Goal: Information Seeking & Learning: Learn about a topic

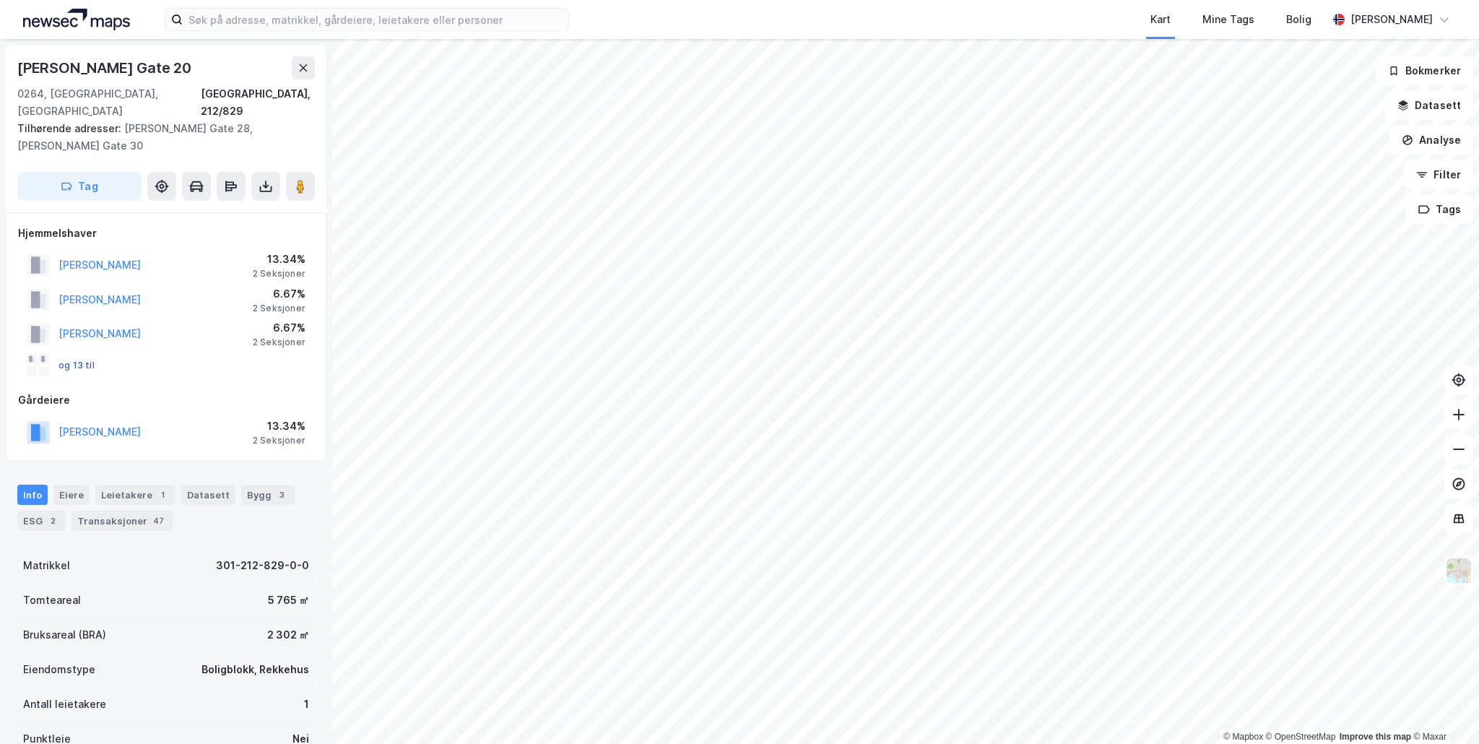
click at [0, 0] on button "og 13 til" at bounding box center [0, 0] width 0 height 0
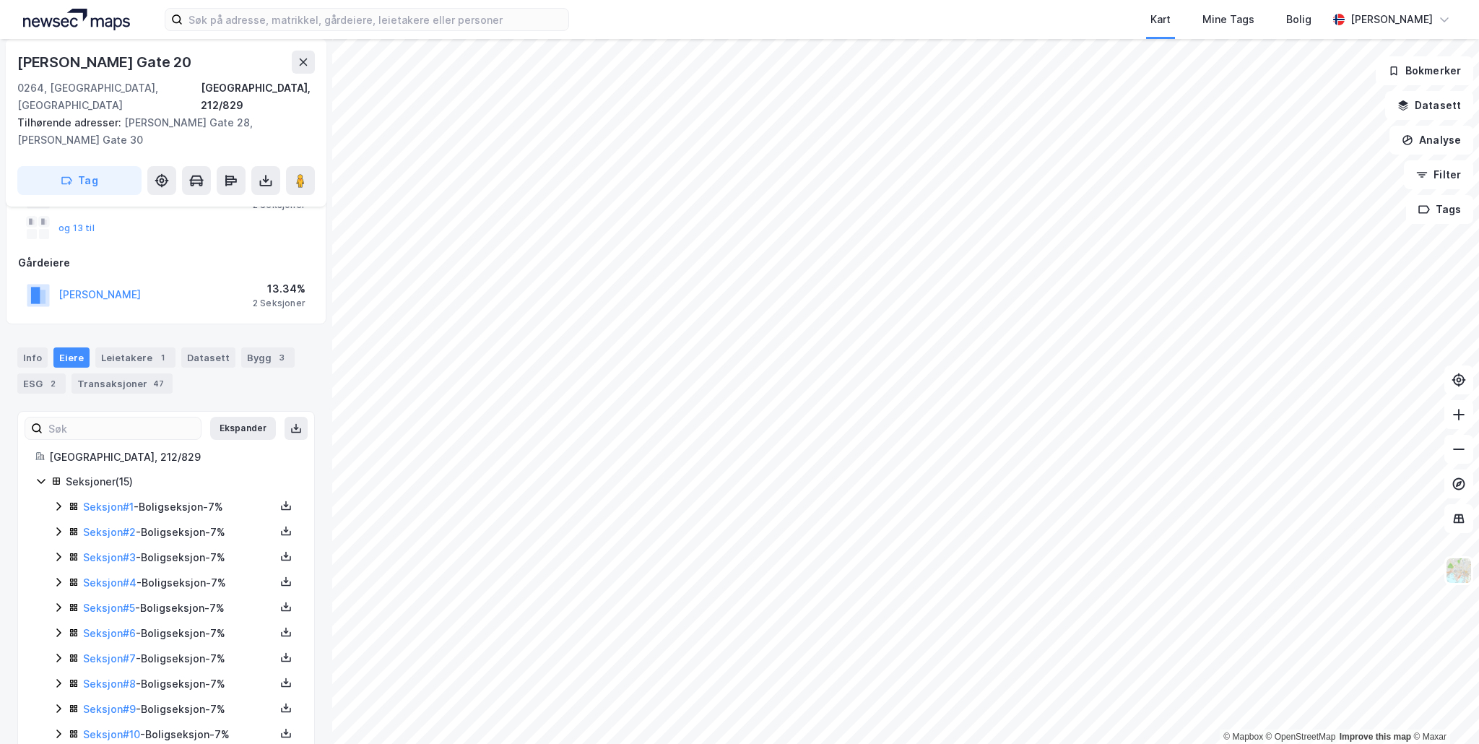
scroll to position [139, 0]
click at [107, 524] on link "Seksjon # 2" at bounding box center [109, 530] width 53 height 12
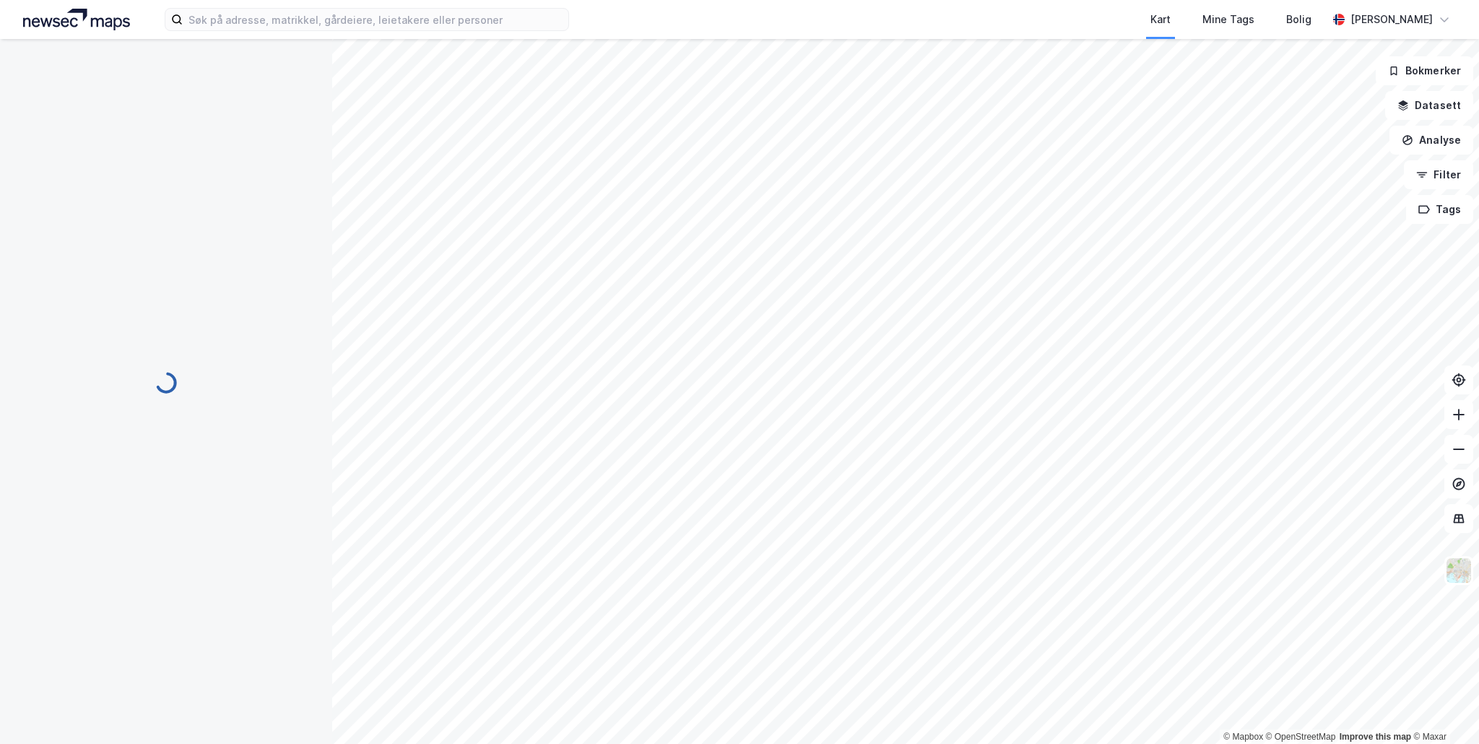
scroll to position [46, 0]
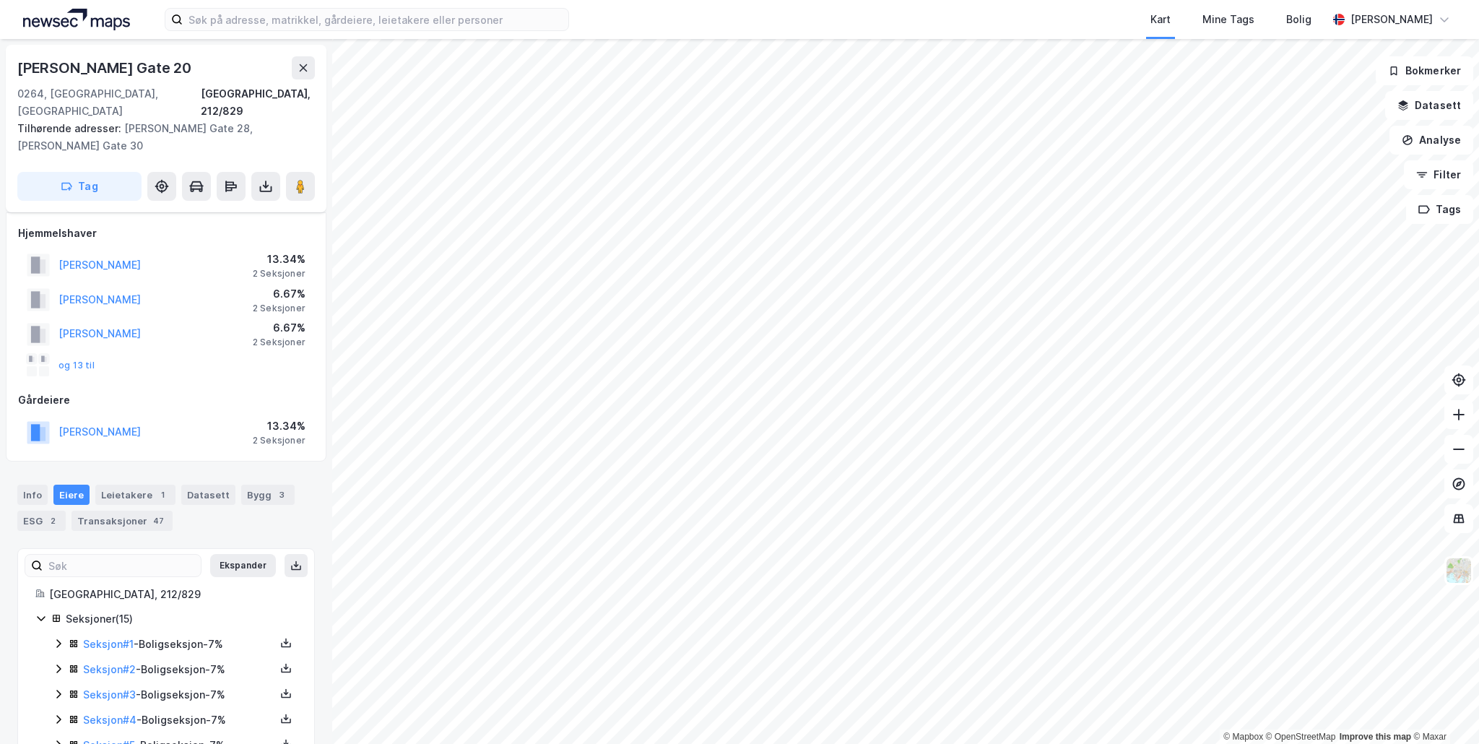
scroll to position [139, 0]
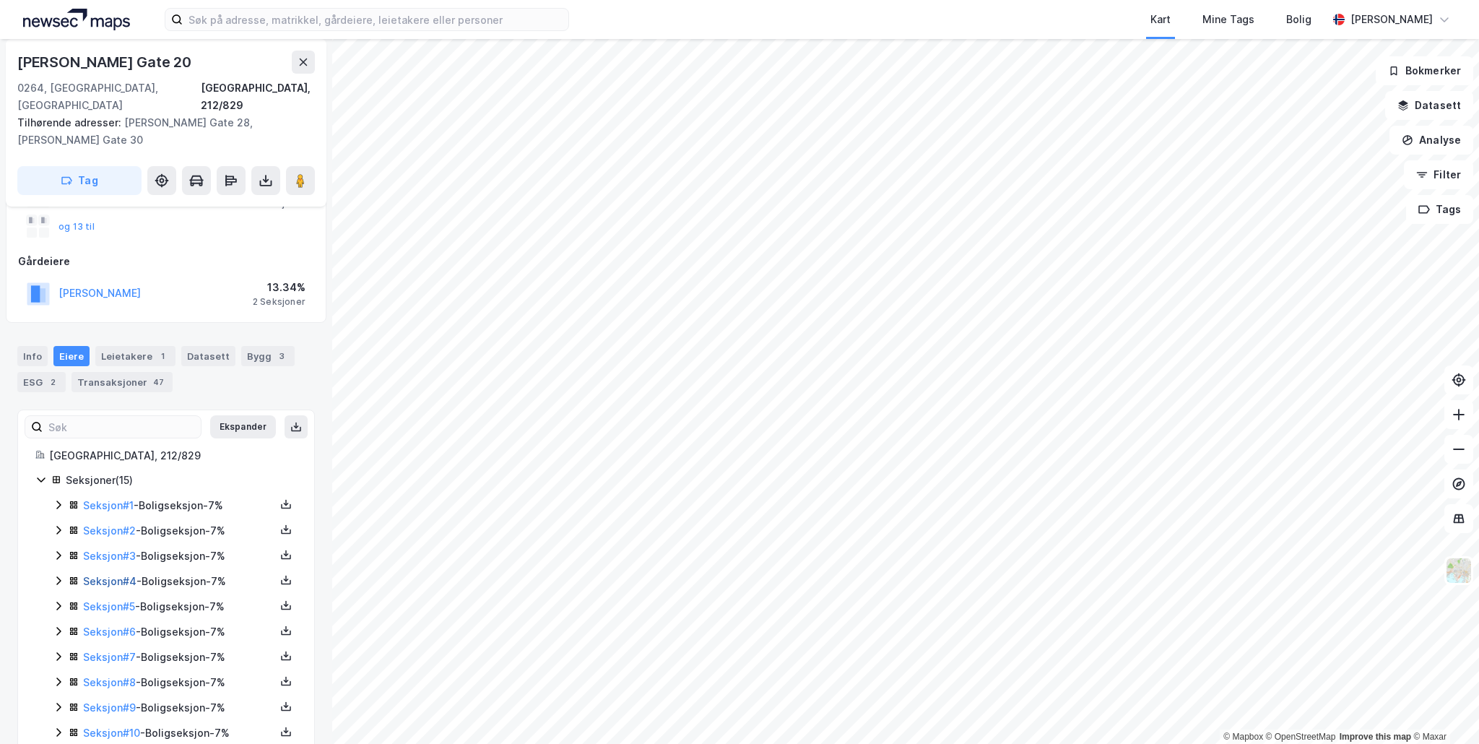
click at [108, 575] on link "Seksjon # 4" at bounding box center [109, 581] width 53 height 12
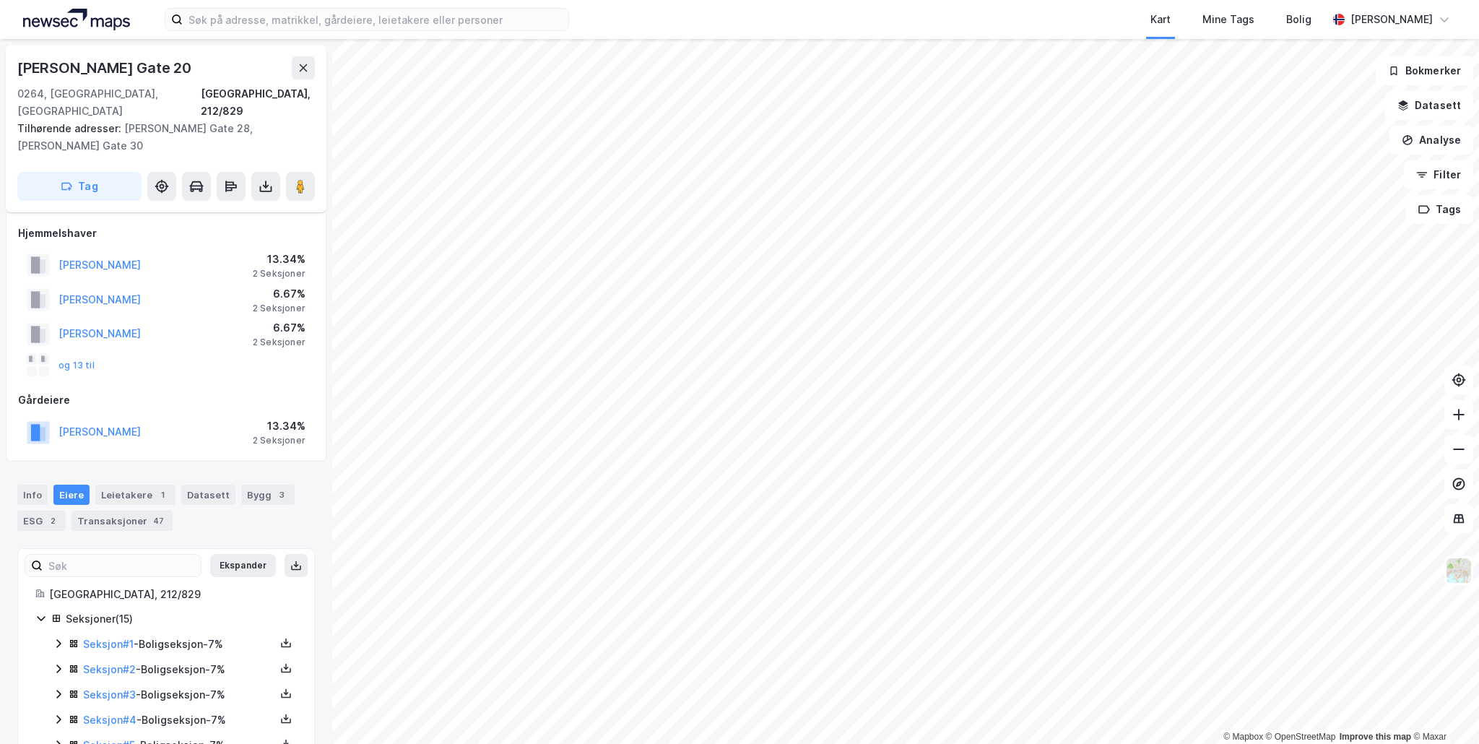
scroll to position [139, 0]
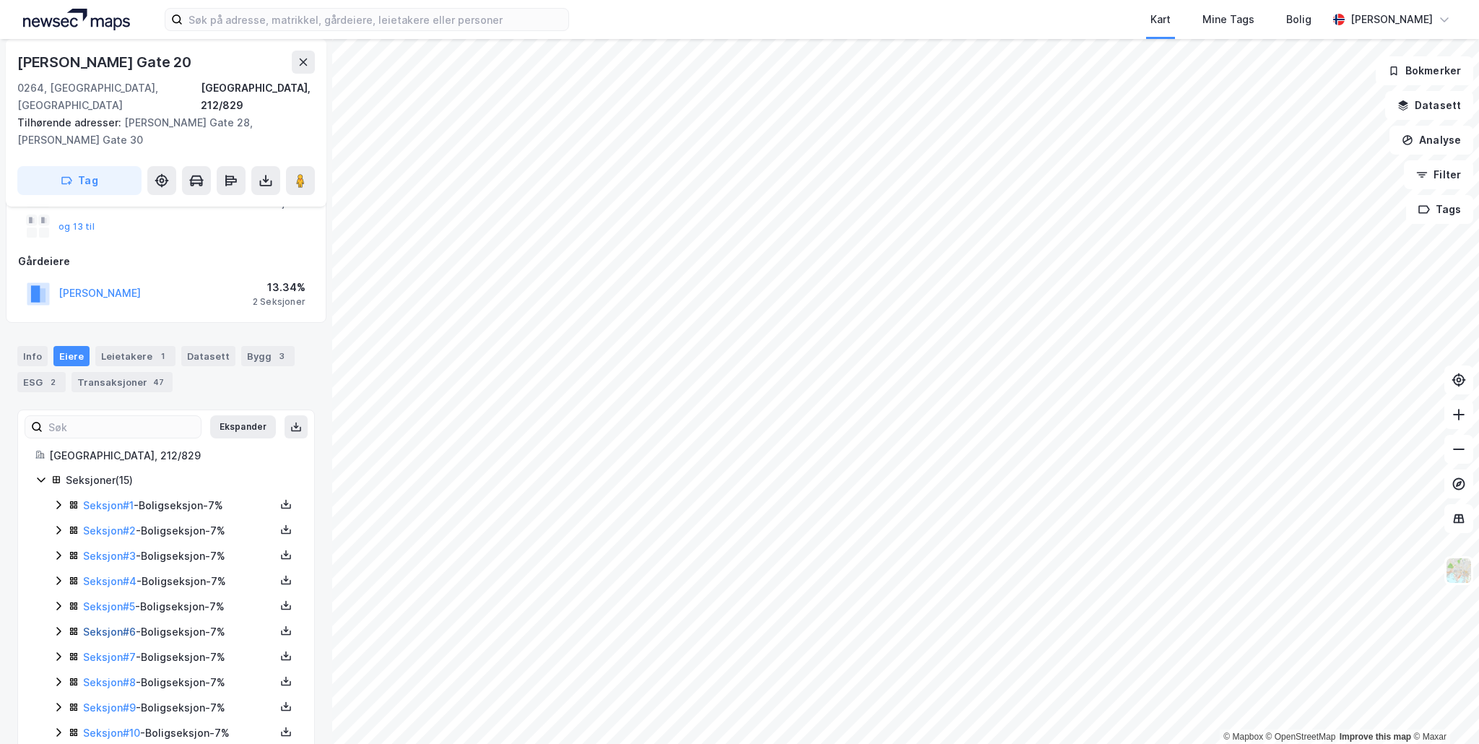
click at [108, 625] on link "Seksjon # 6" at bounding box center [109, 631] width 53 height 12
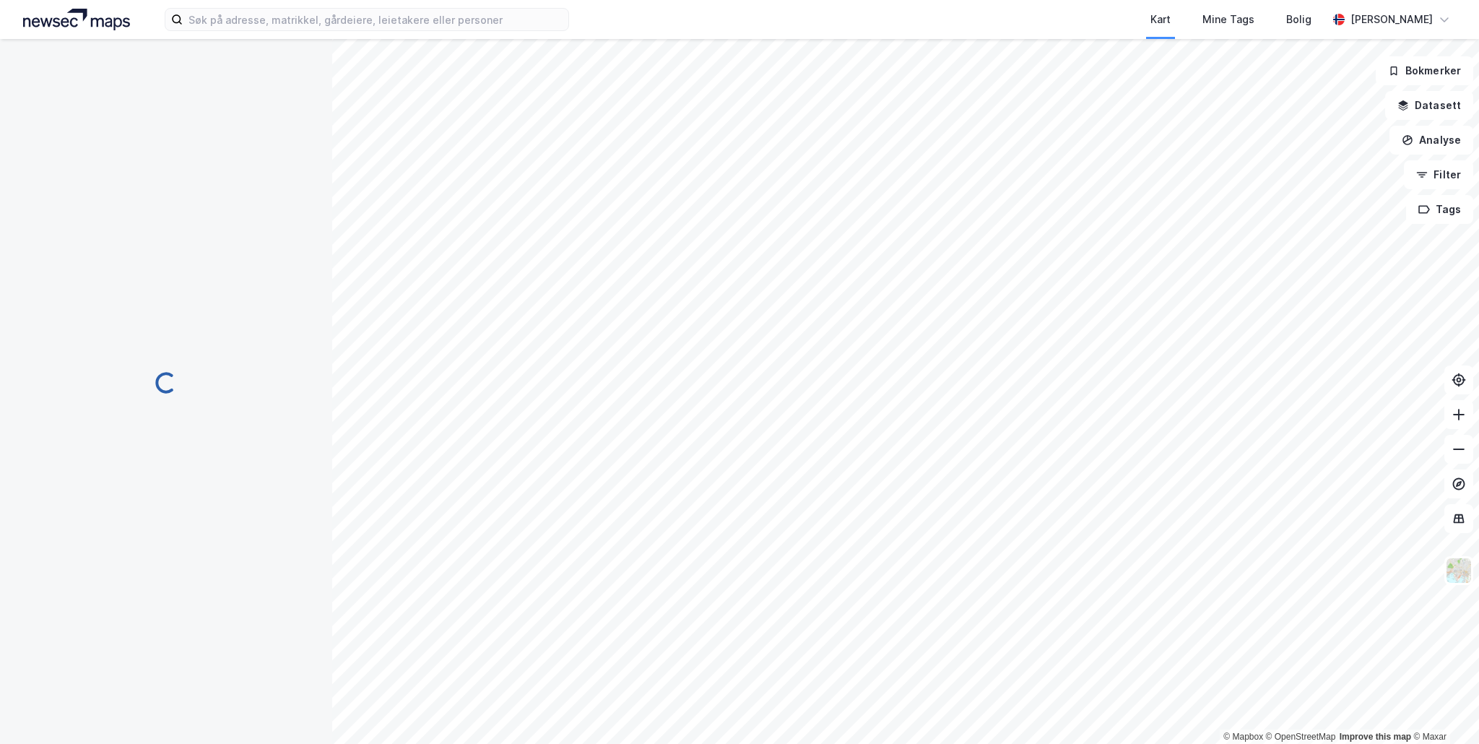
scroll to position [139, 0]
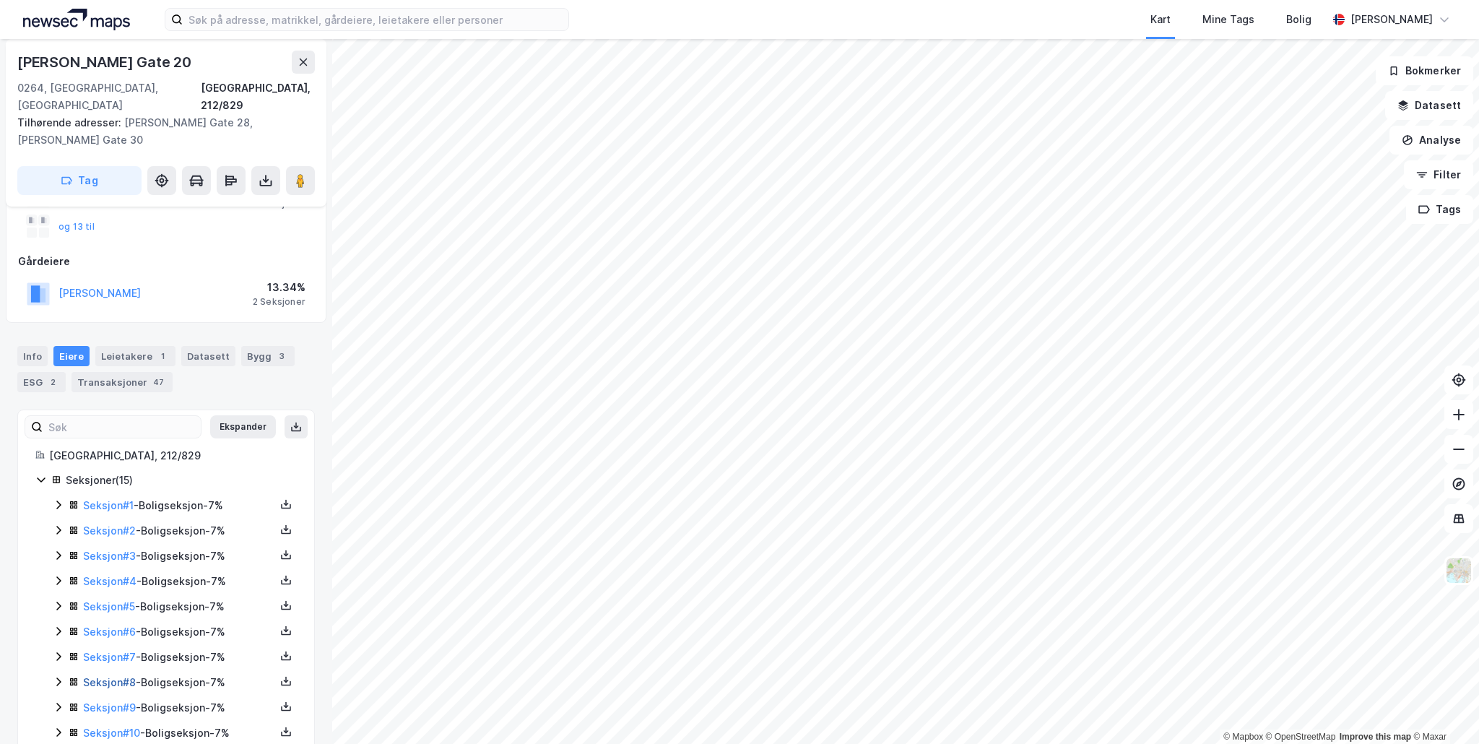
click at [106, 676] on link "Seksjon # 8" at bounding box center [109, 682] width 53 height 12
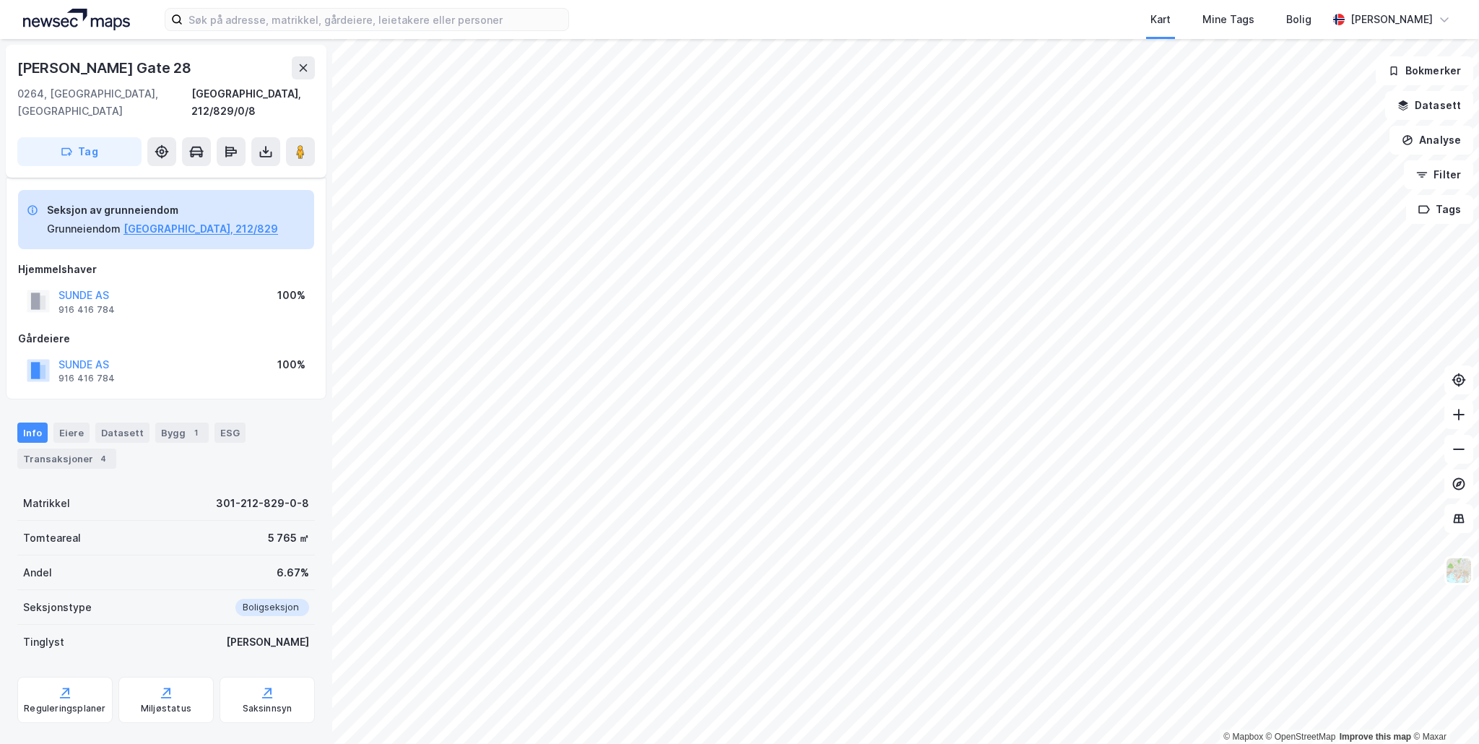
scroll to position [55, 0]
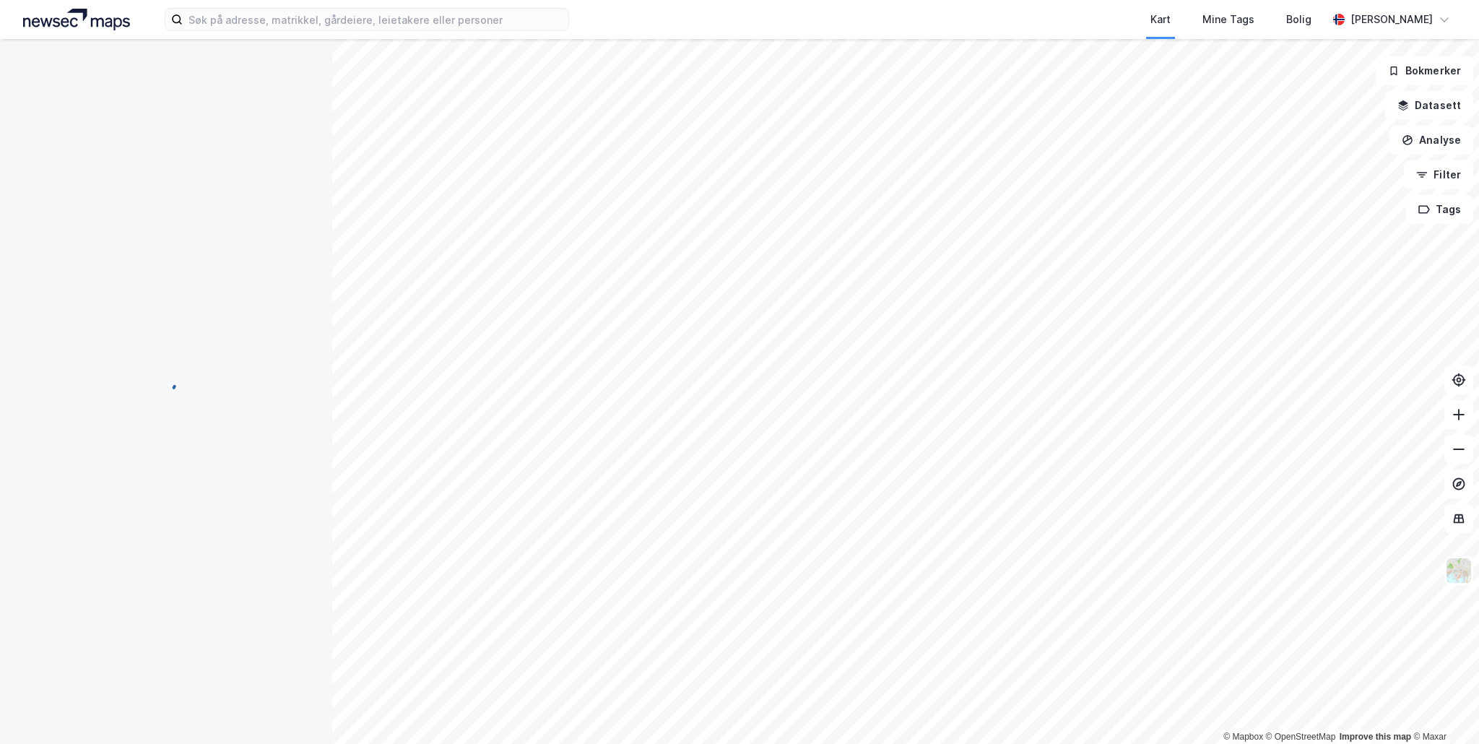
scroll to position [55, 0]
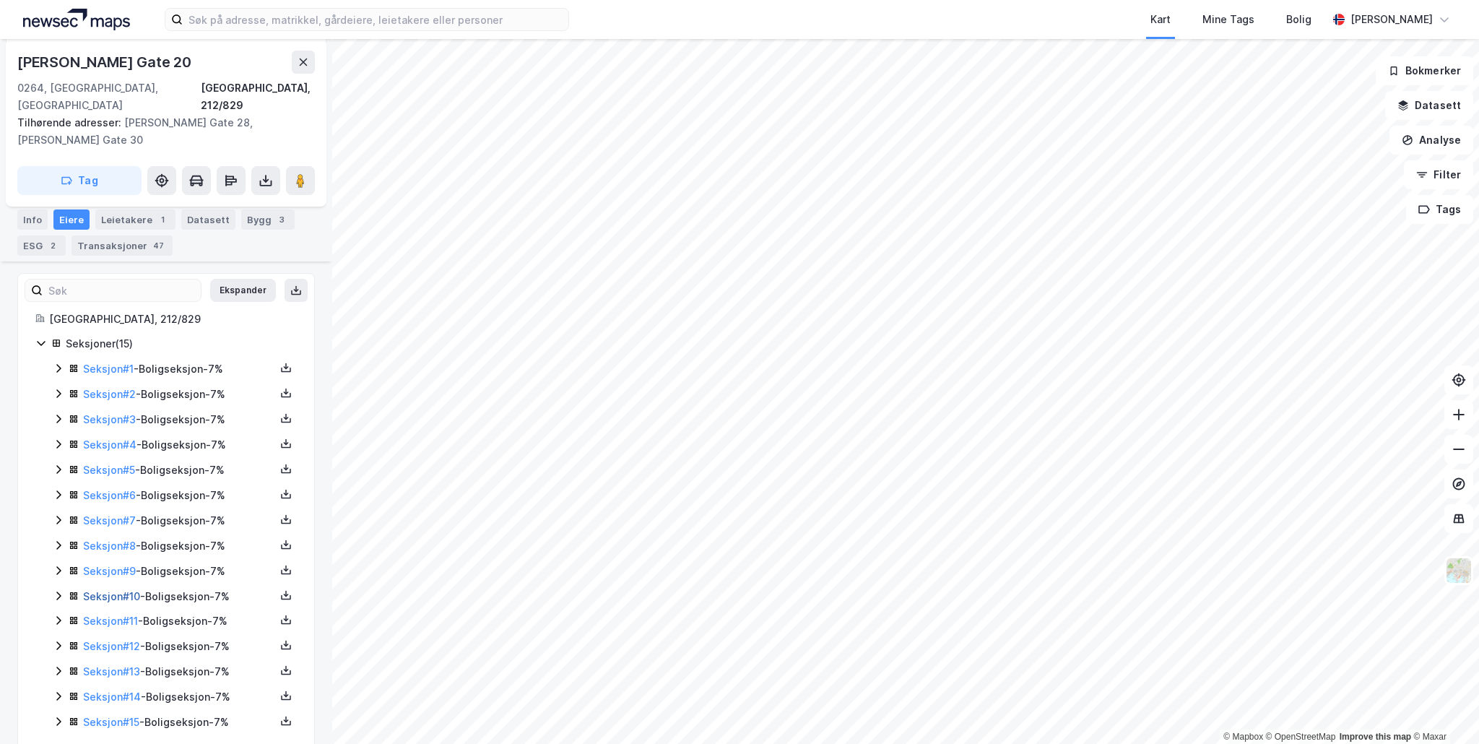
click at [110, 590] on link "Seksjon # 10" at bounding box center [111, 596] width 57 height 12
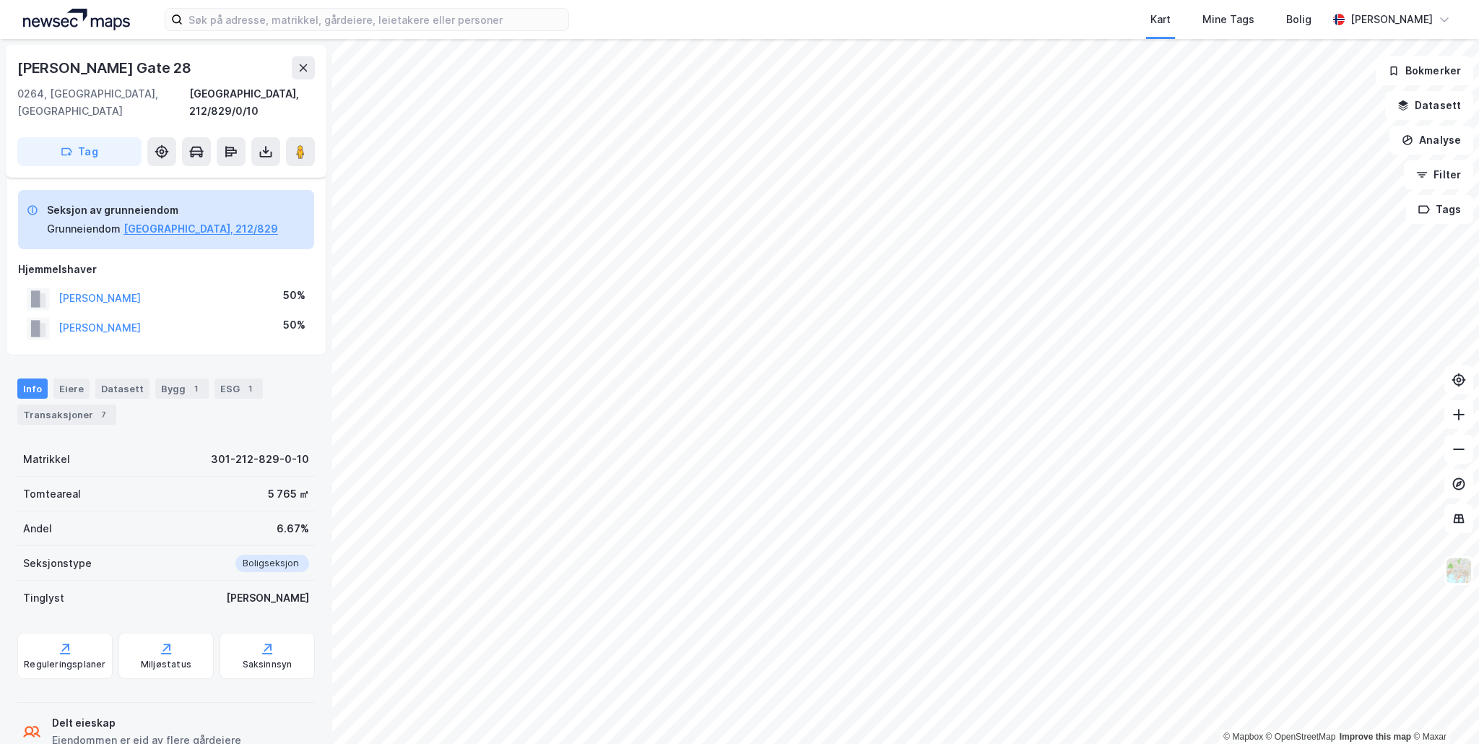
scroll to position [69, 0]
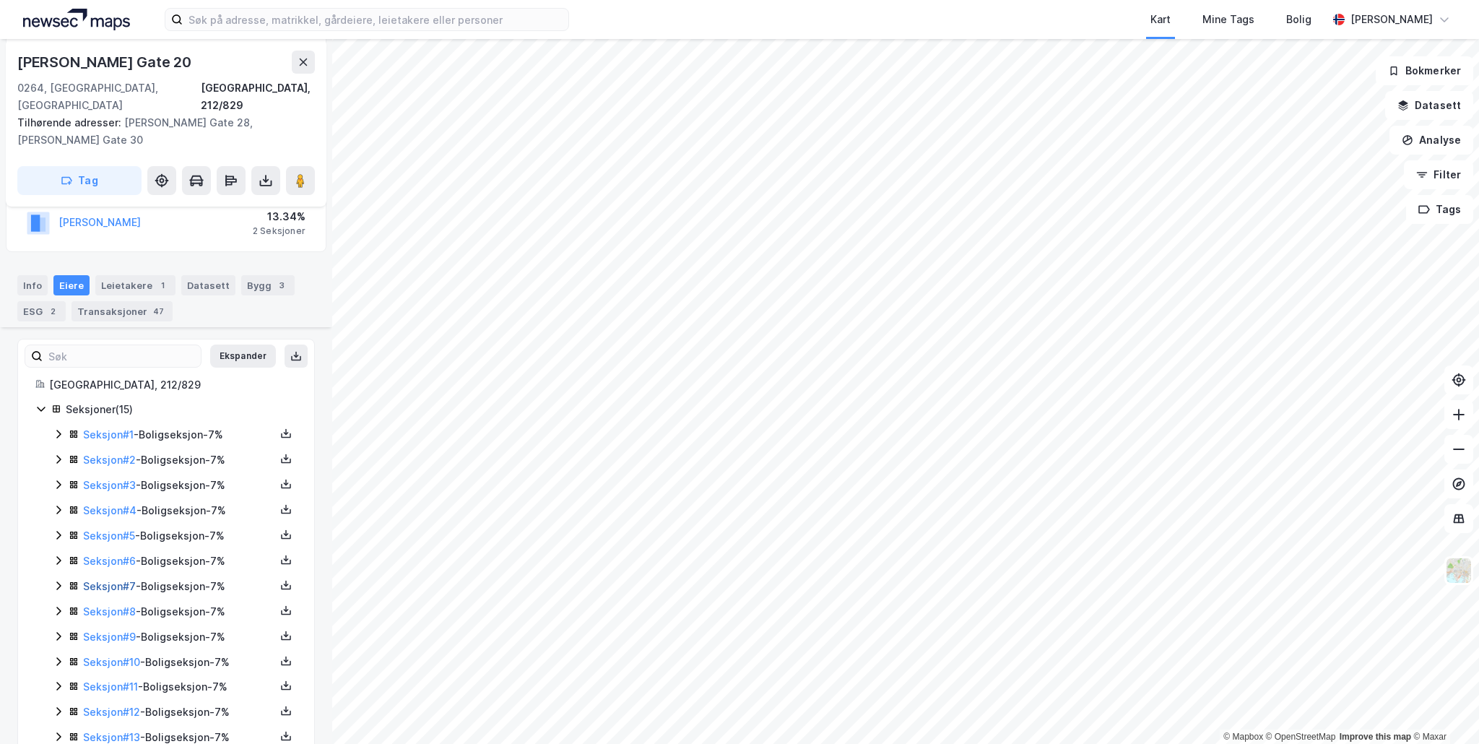
scroll to position [281, 0]
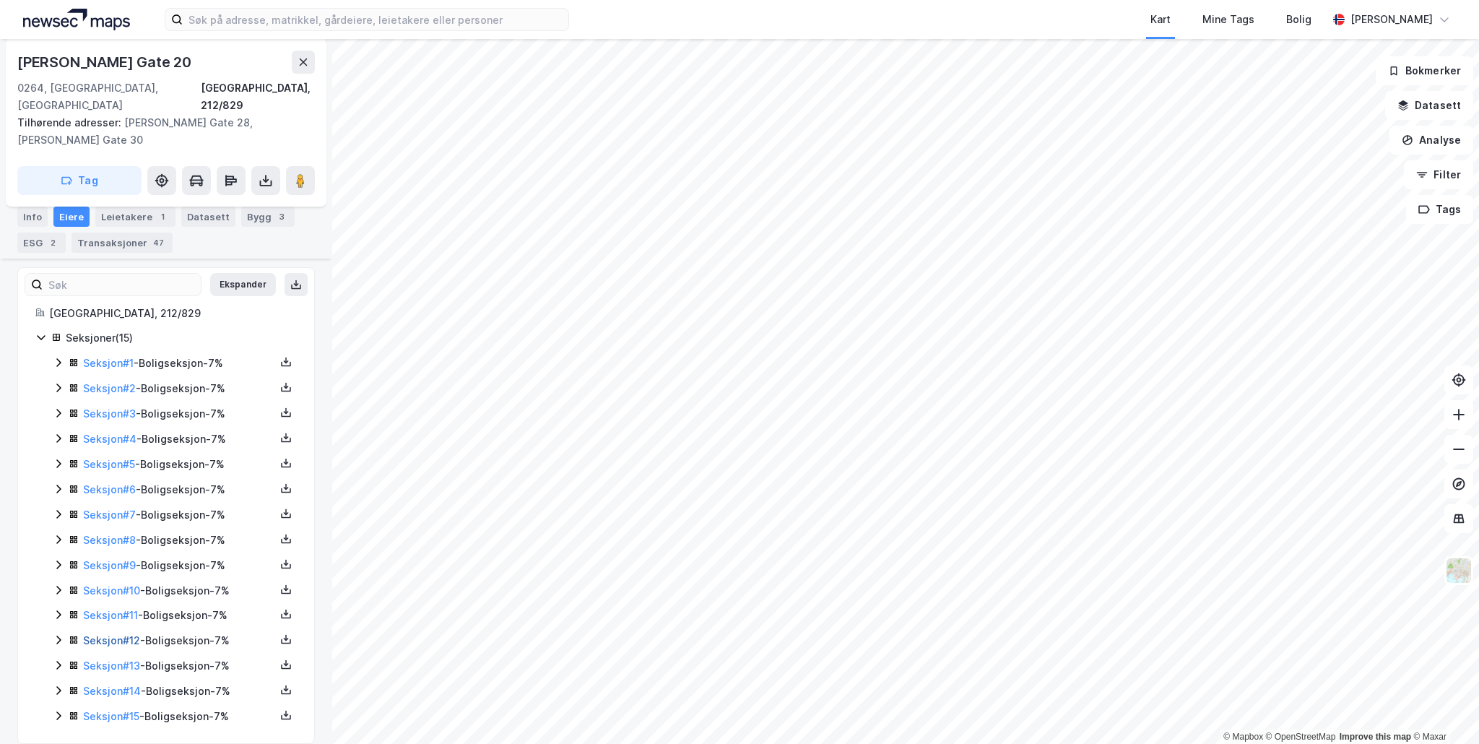
click at [111, 634] on link "Seksjon # 12" at bounding box center [111, 640] width 57 height 12
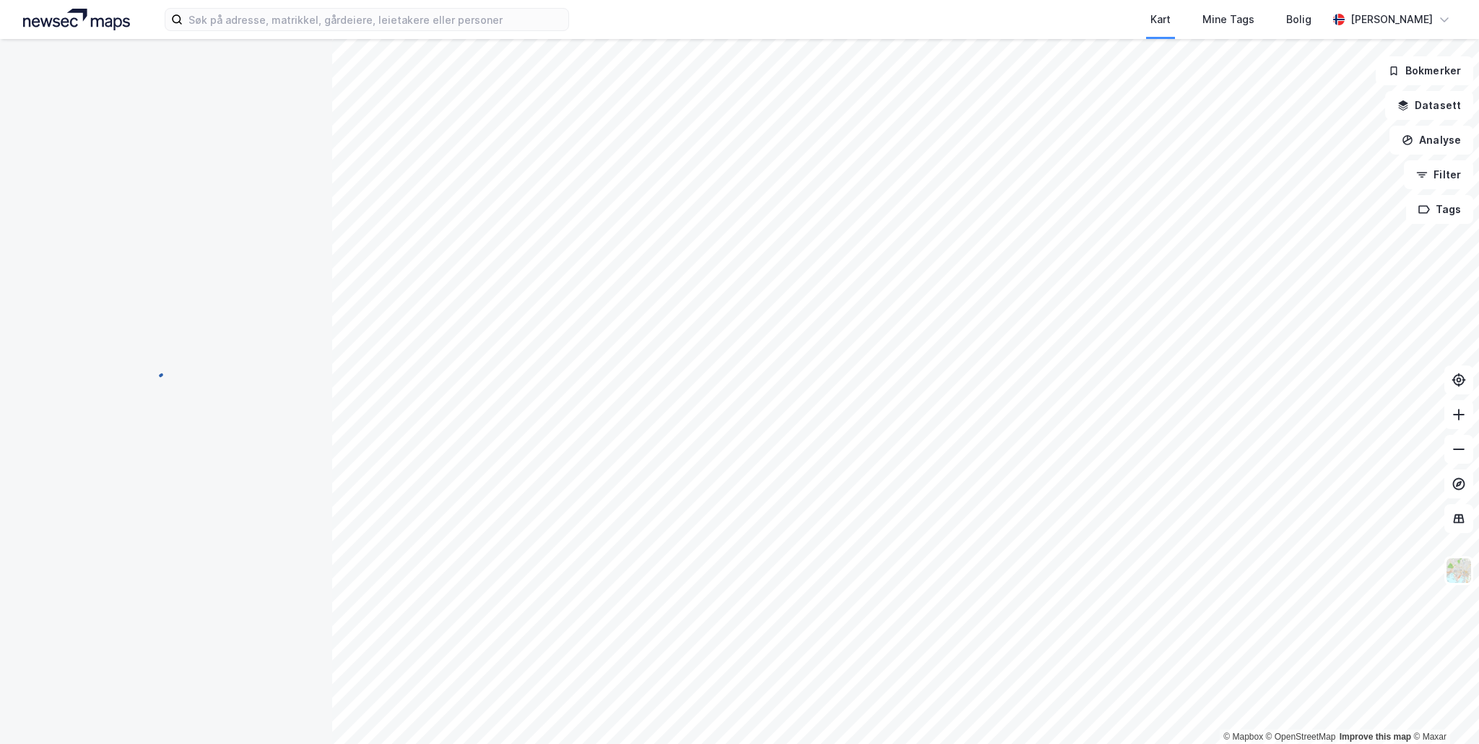
scroll to position [46, 0]
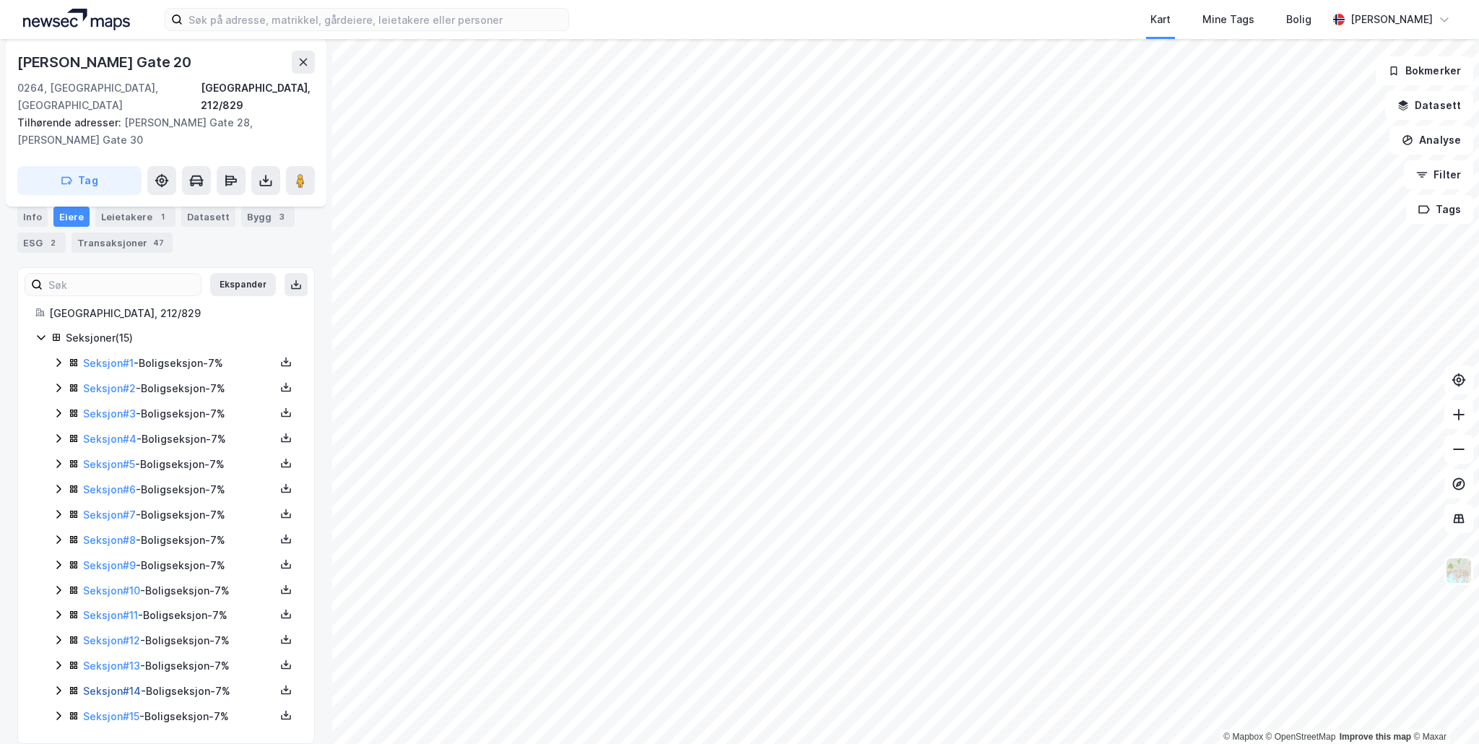
click at [107, 684] on link "Seksjon # 14" at bounding box center [112, 690] width 58 height 12
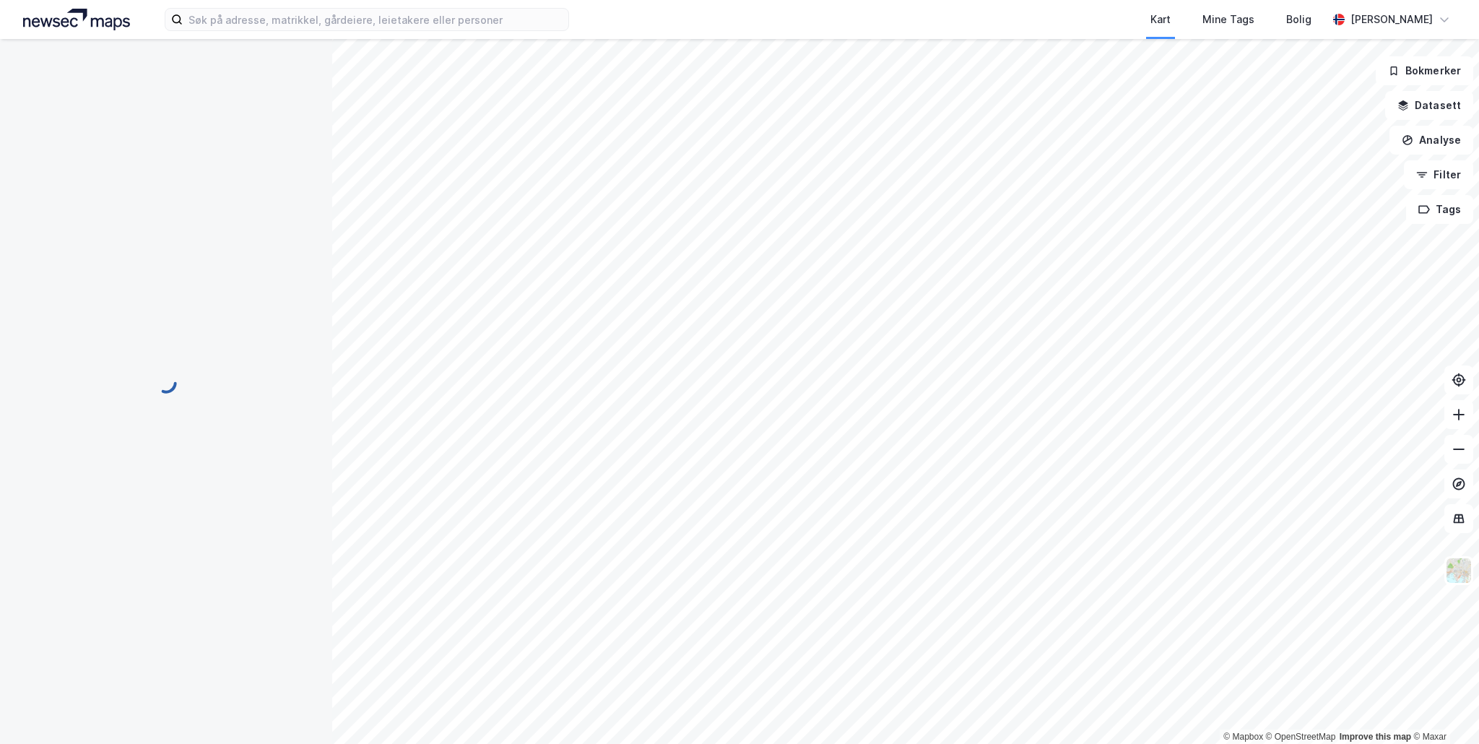
scroll to position [46, 0]
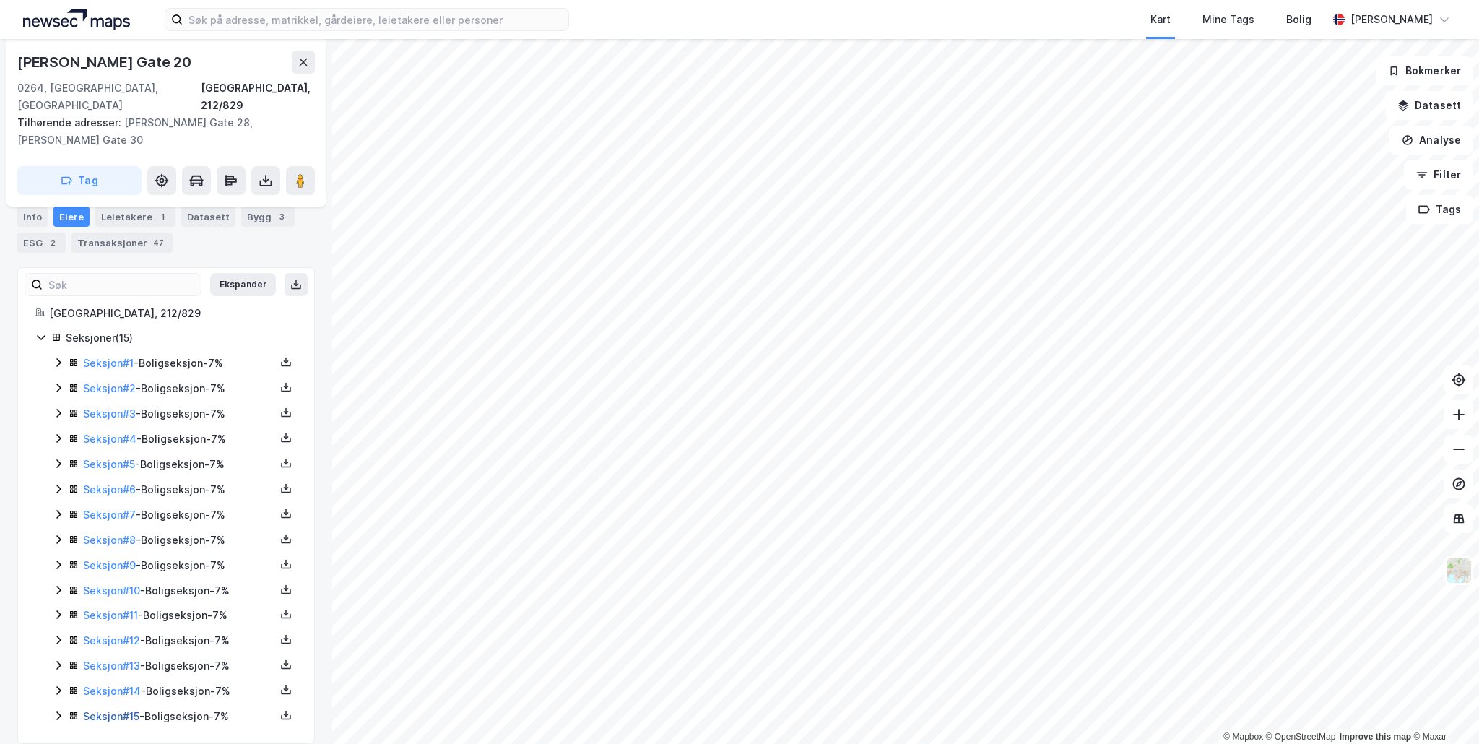
click at [115, 710] on link "Seksjon # 15" at bounding box center [111, 716] width 56 height 12
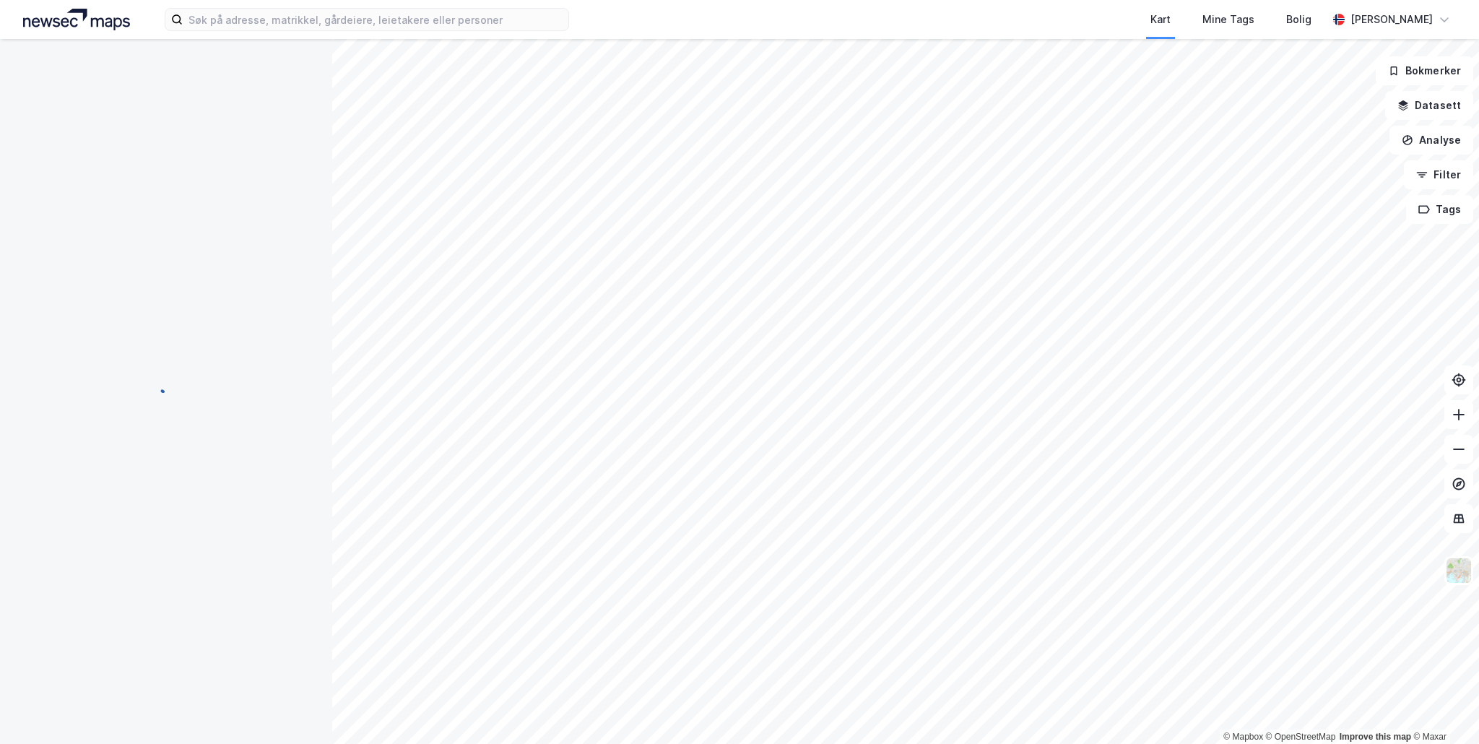
scroll to position [46, 0]
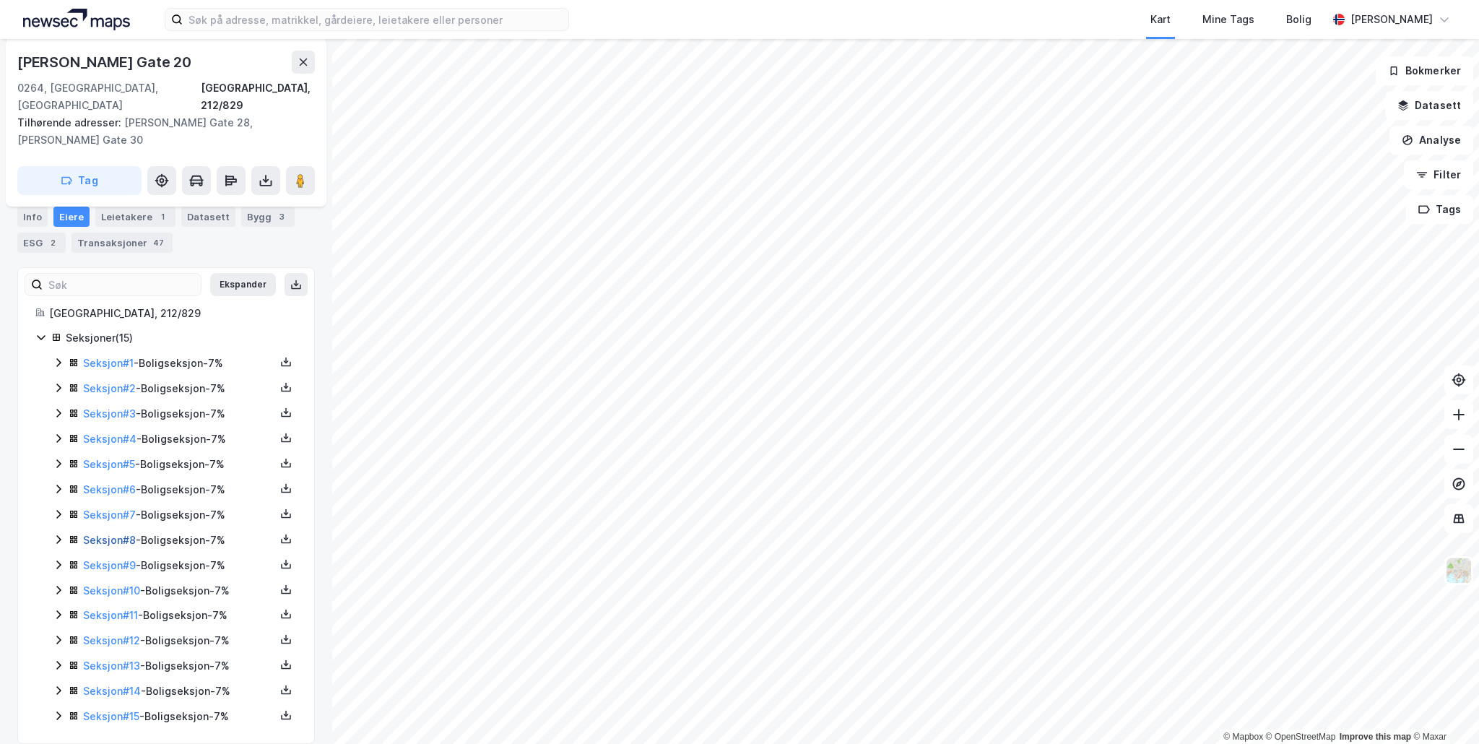
click at [111, 534] on link "Seksjon # 8" at bounding box center [109, 540] width 53 height 12
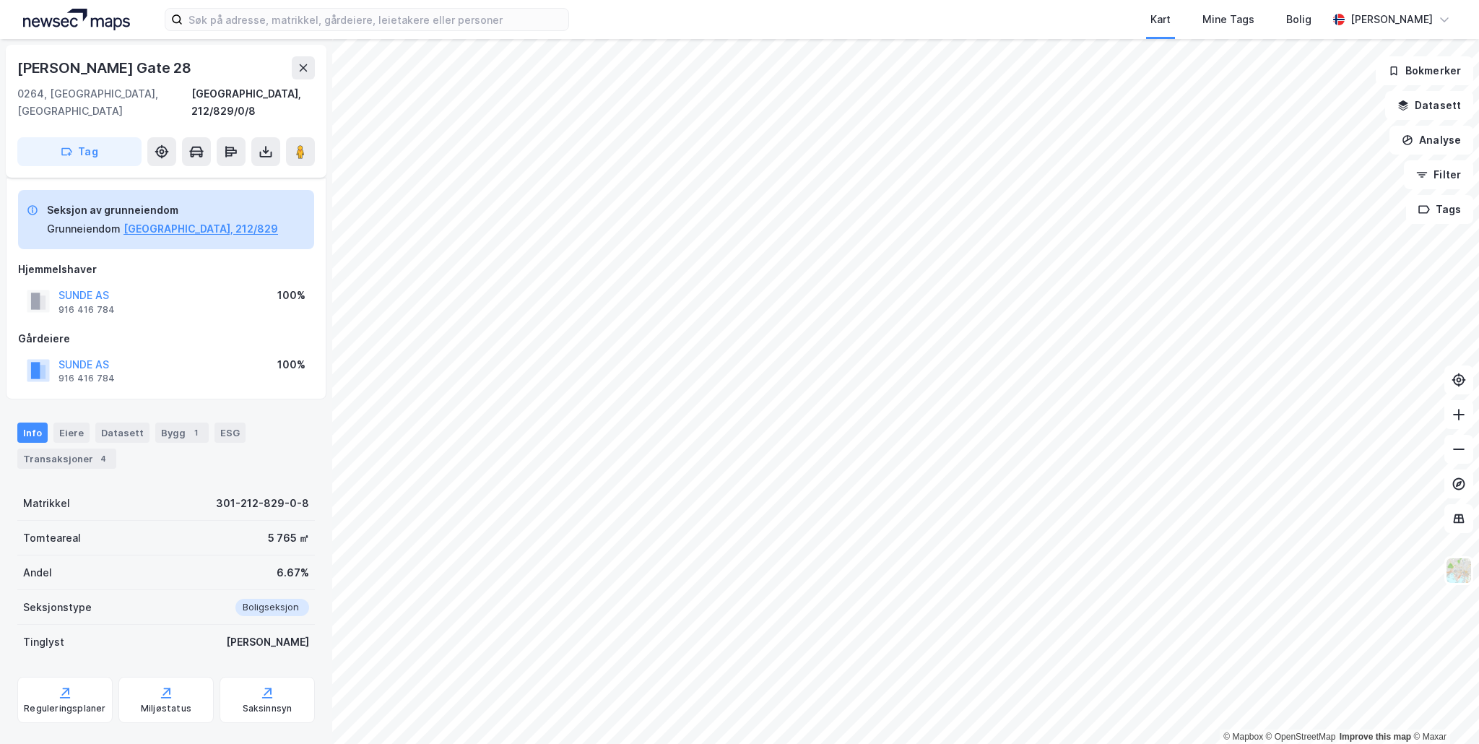
scroll to position [55, 0]
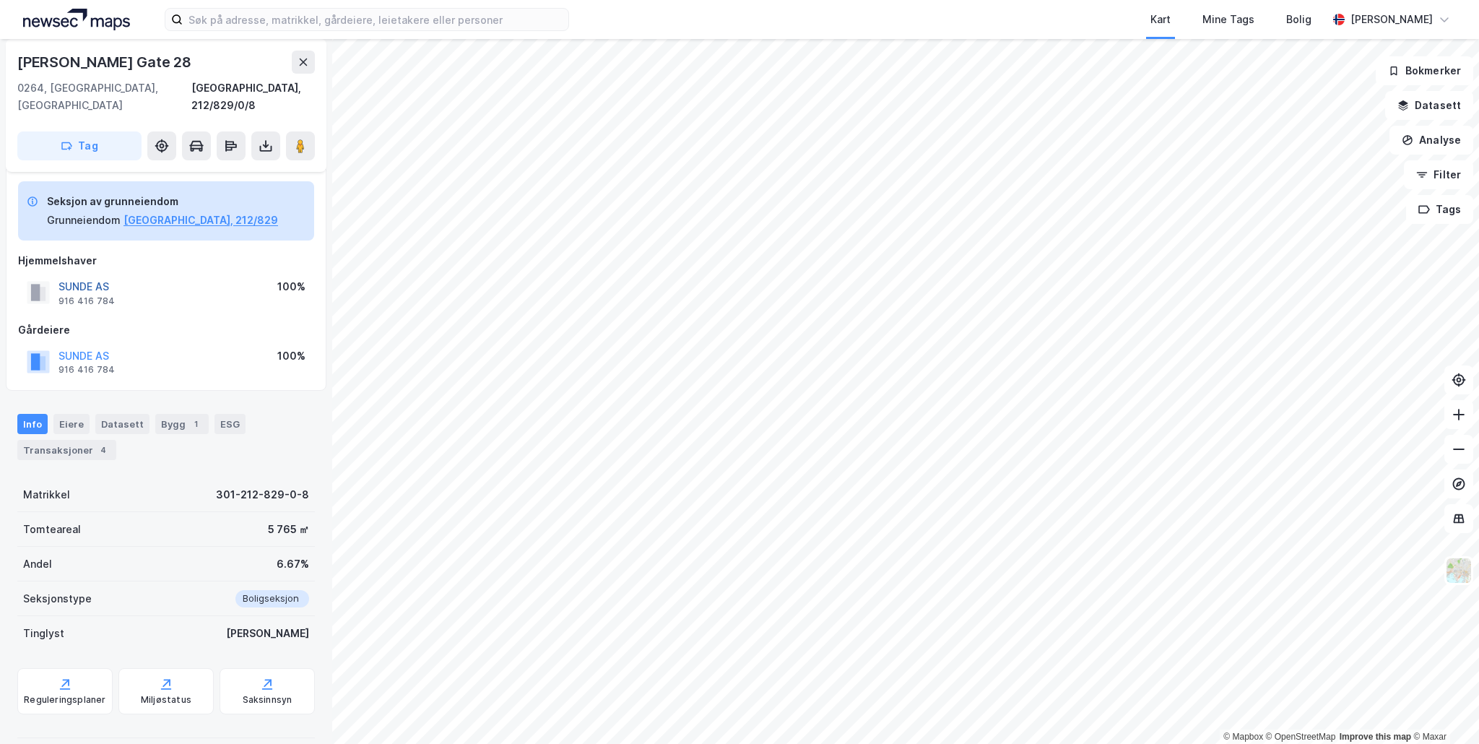
click at [0, 0] on button "SUNDE AS" at bounding box center [0, 0] width 0 height 0
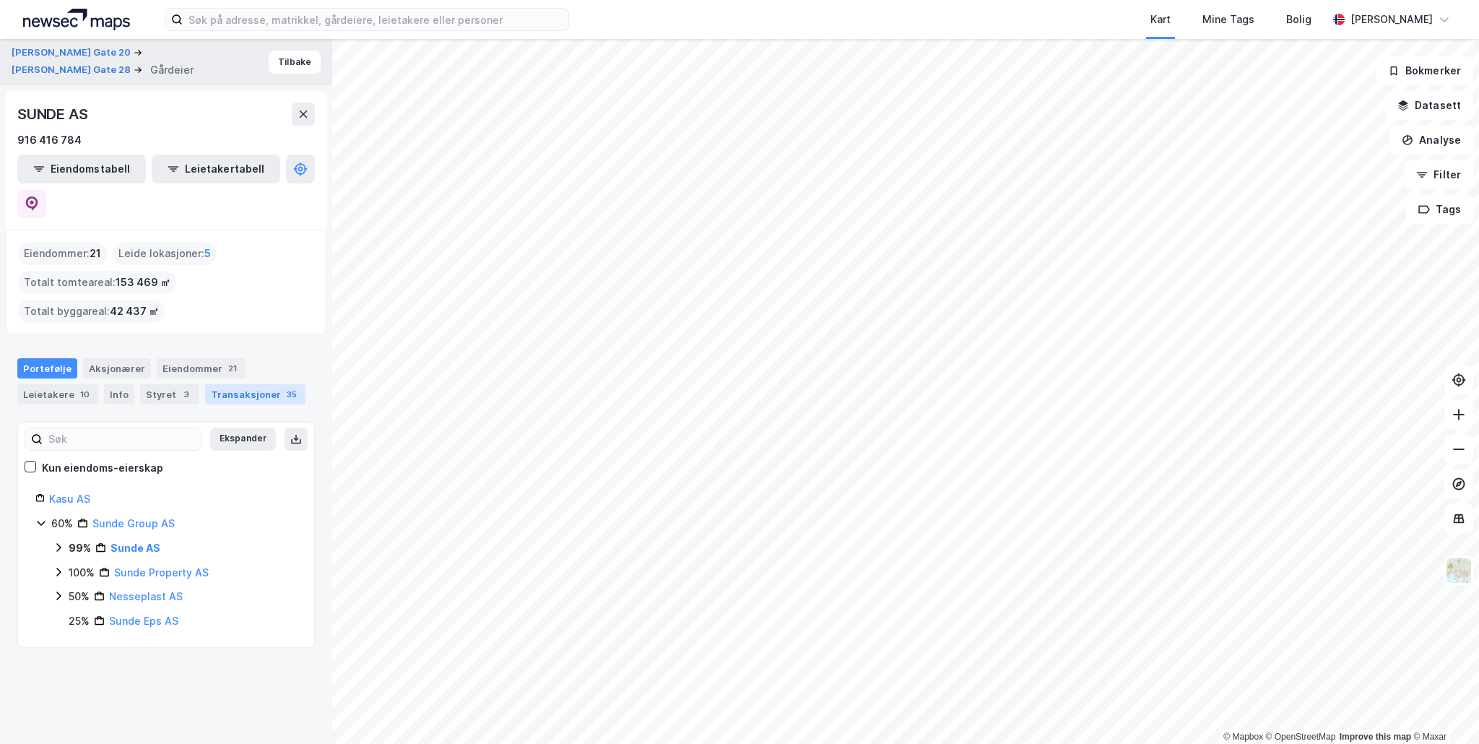
click at [235, 384] on div "Transaksjoner 35" at bounding box center [255, 394] width 100 height 20
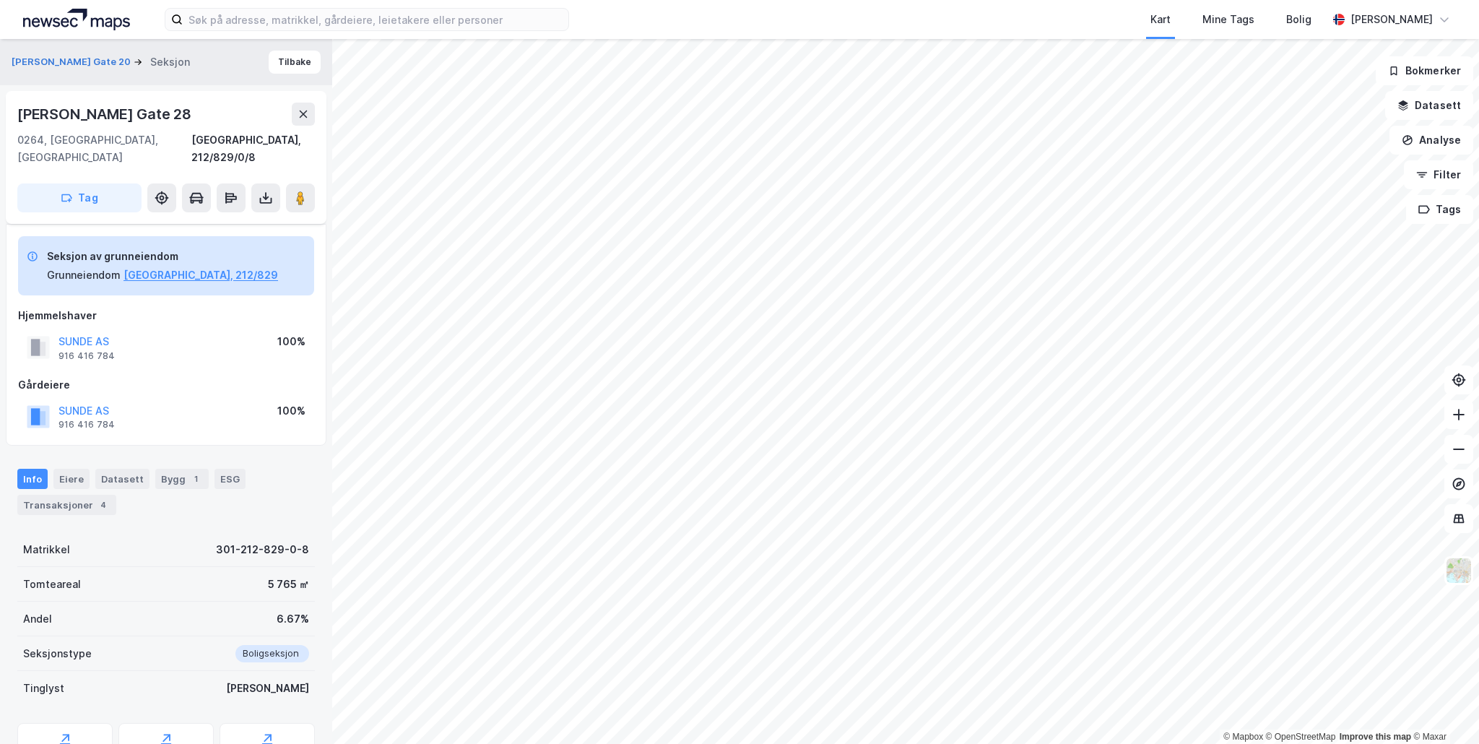
scroll to position [55, 0]
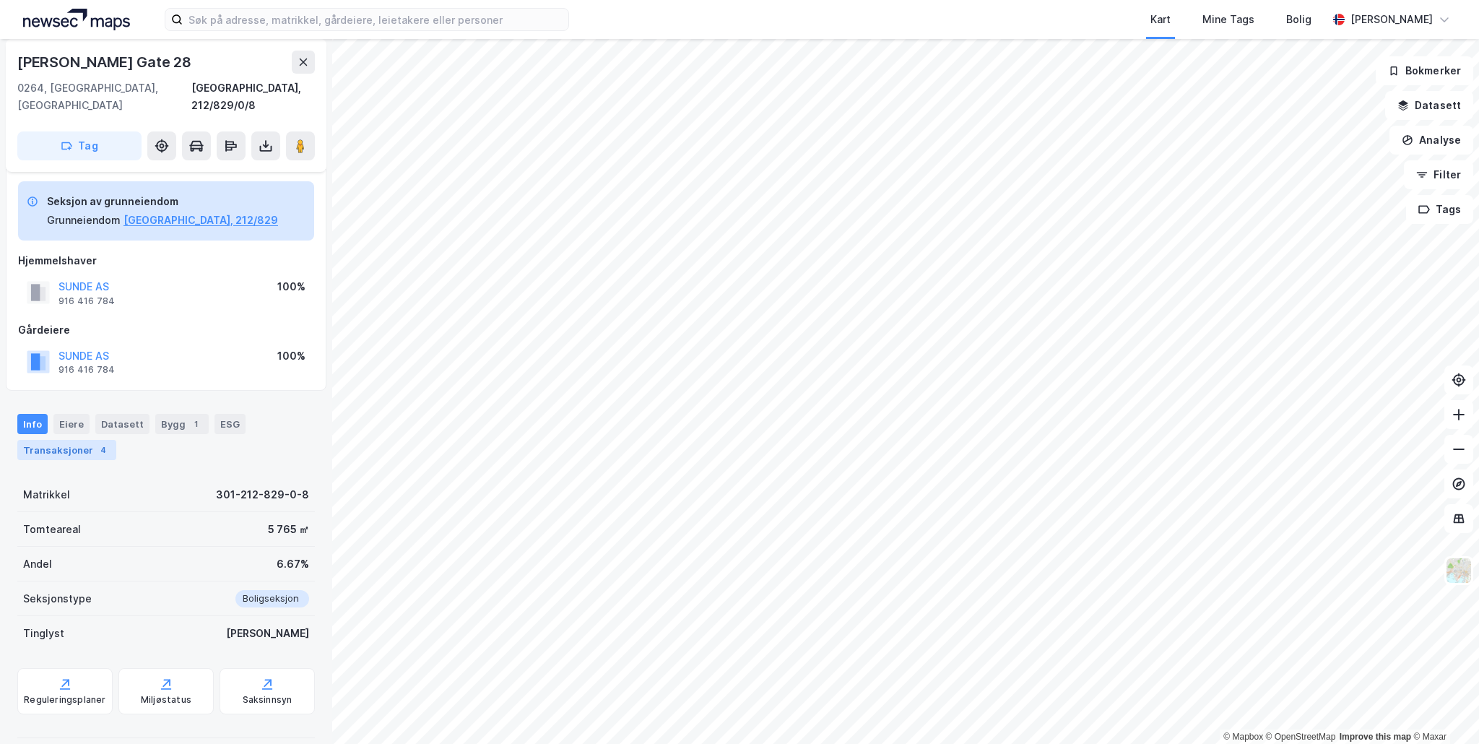
click at [71, 440] on div "Transaksjoner 4" at bounding box center [66, 450] width 99 height 20
